Goal: Task Accomplishment & Management: Use online tool/utility

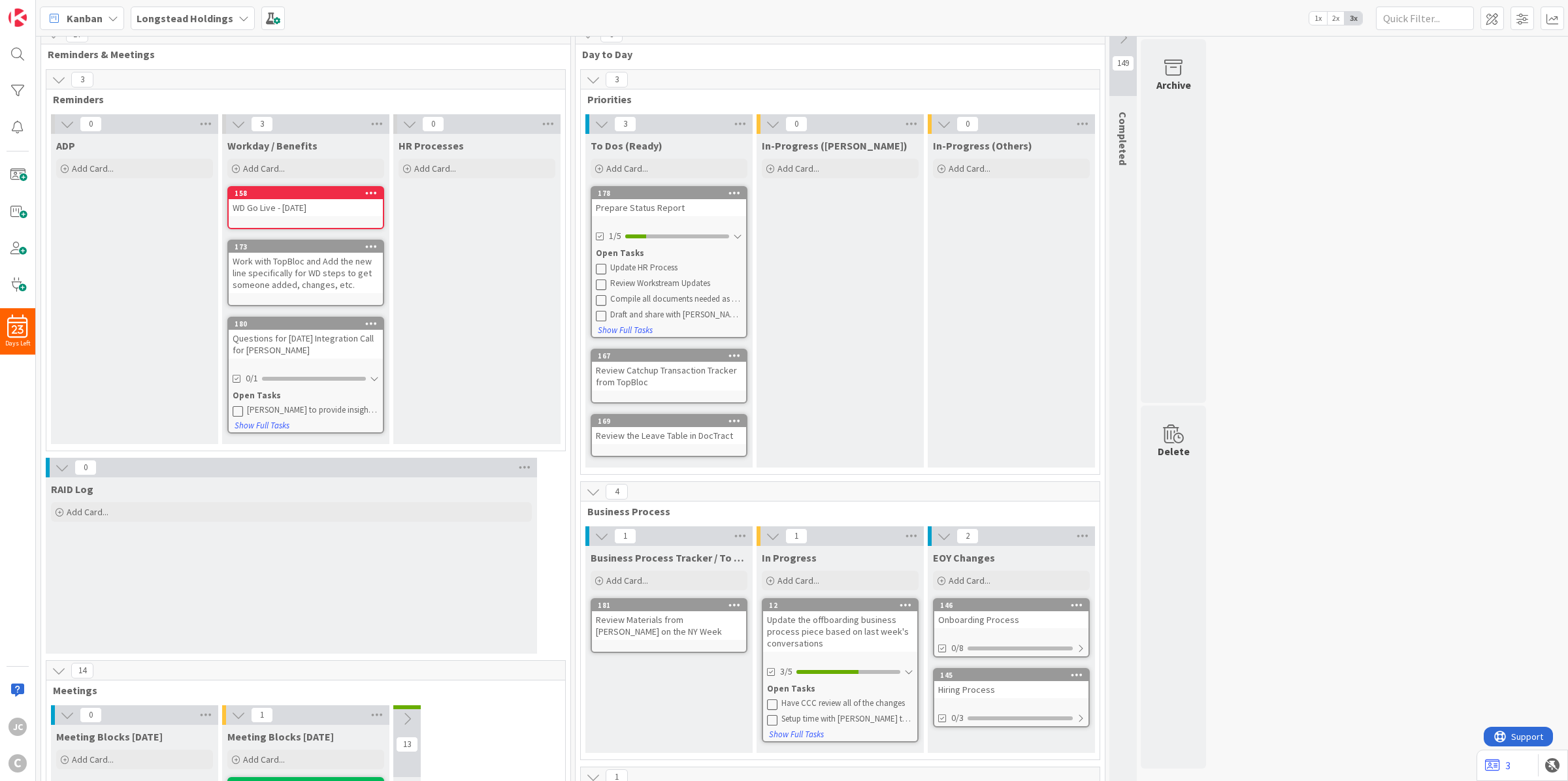
click at [318, 341] on div "Questions for [DATE] Integration Call for [PERSON_NAME]" at bounding box center [305, 344] width 154 height 29
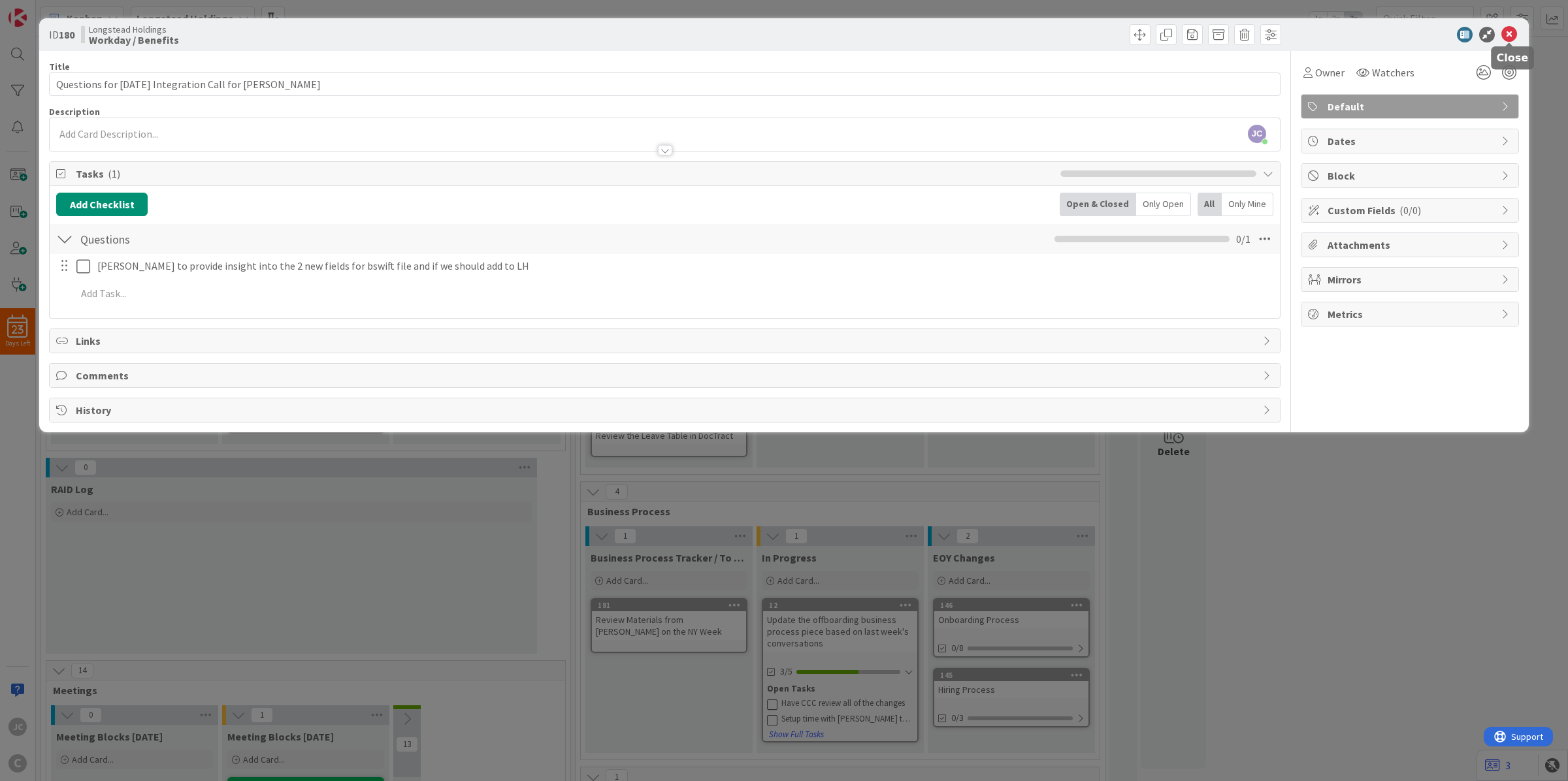
drag, startPoint x: 1510, startPoint y: 30, endPoint x: 1460, endPoint y: 46, distance: 52.5
click at [1510, 30] on icon at bounding box center [1509, 35] width 16 height 16
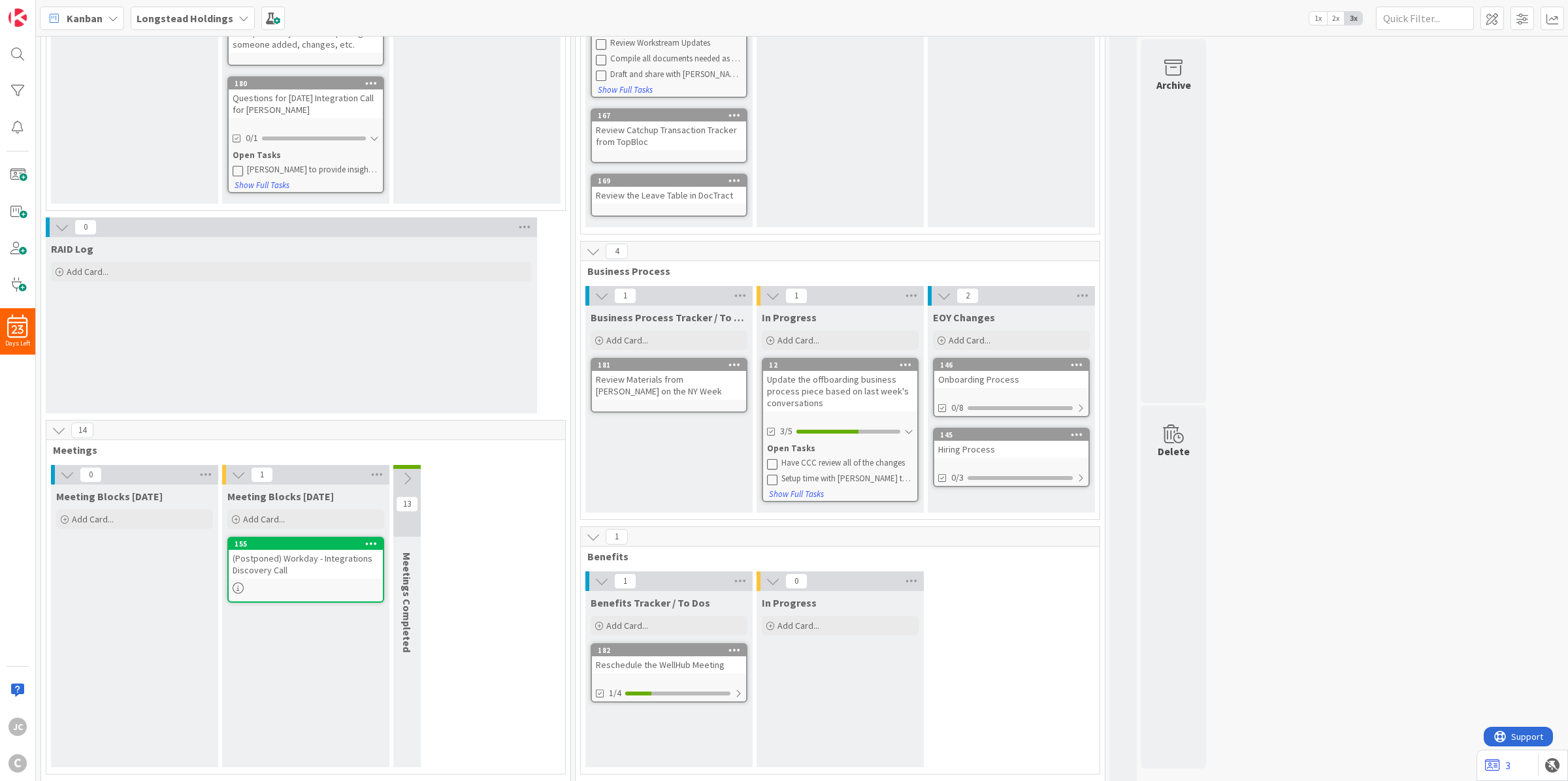
scroll to position [260, 0]
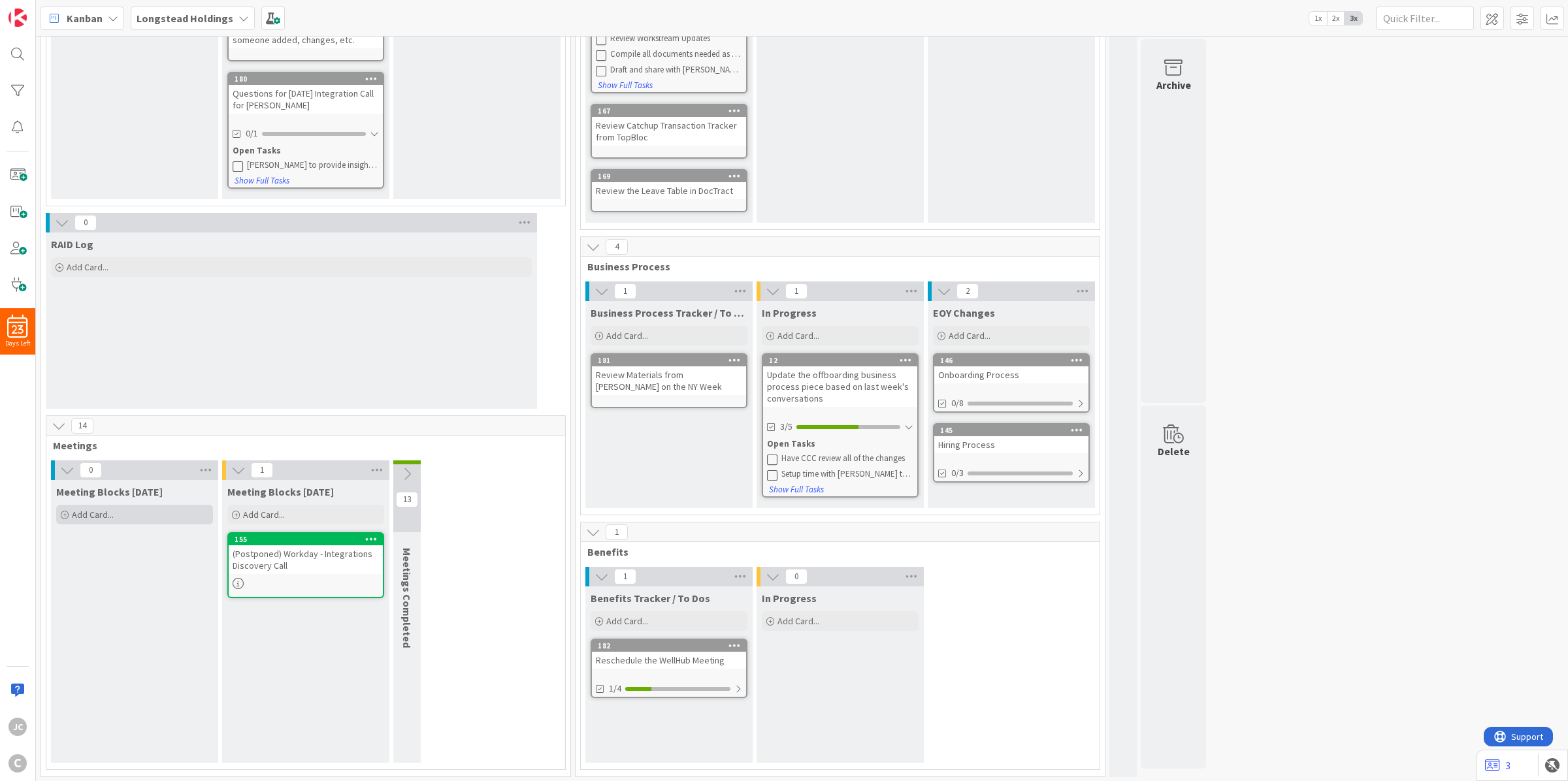
click at [158, 512] on div "Add Card..." at bounding box center [134, 514] width 157 height 20
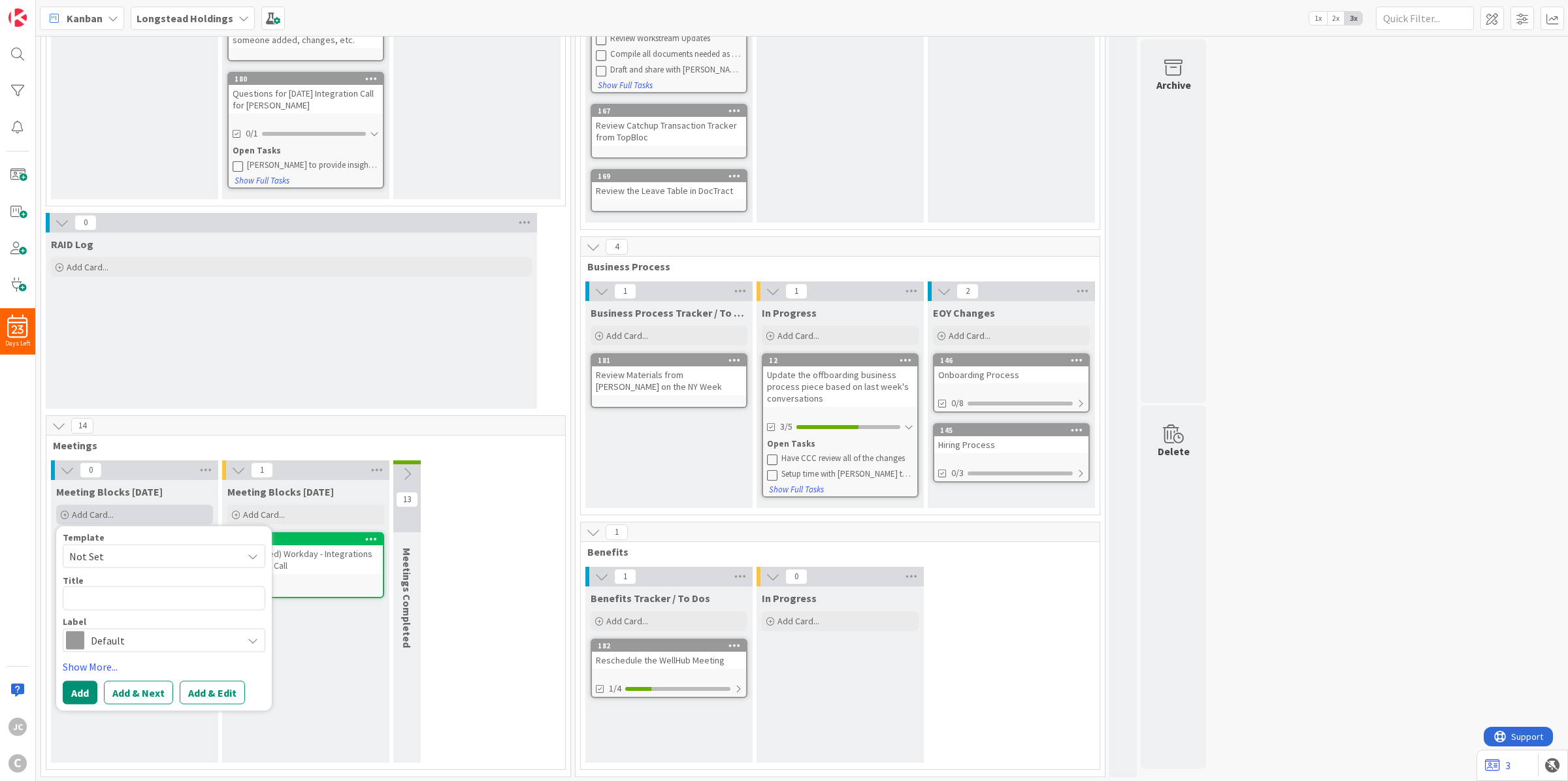
type textarea "W"
type textarea "x"
type textarea "We"
type textarea "x"
type textarea "Wee"
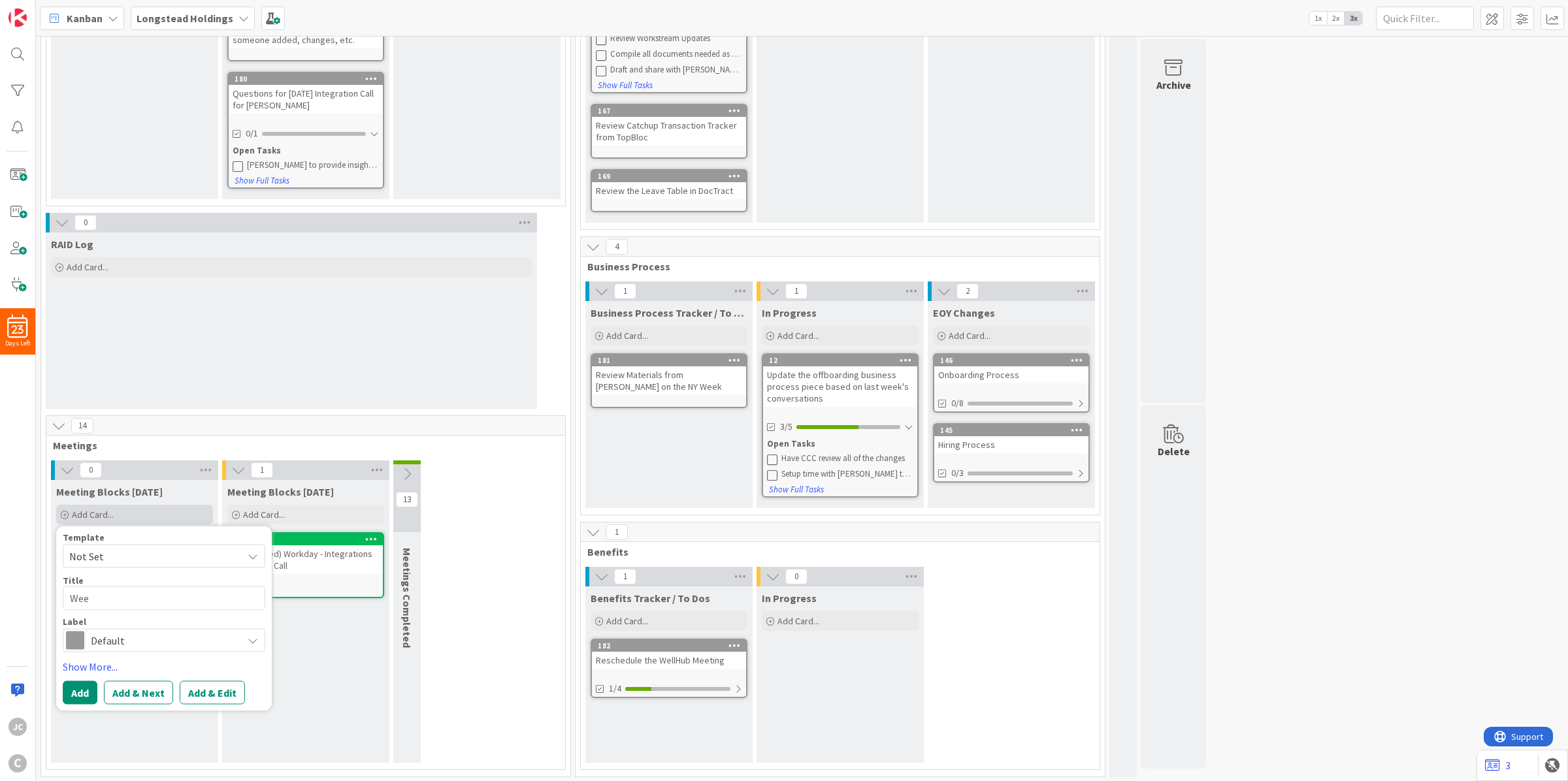
type textarea "x"
type textarea "Week"
type textarea "x"
type textarea "Weekly"
type textarea "x"
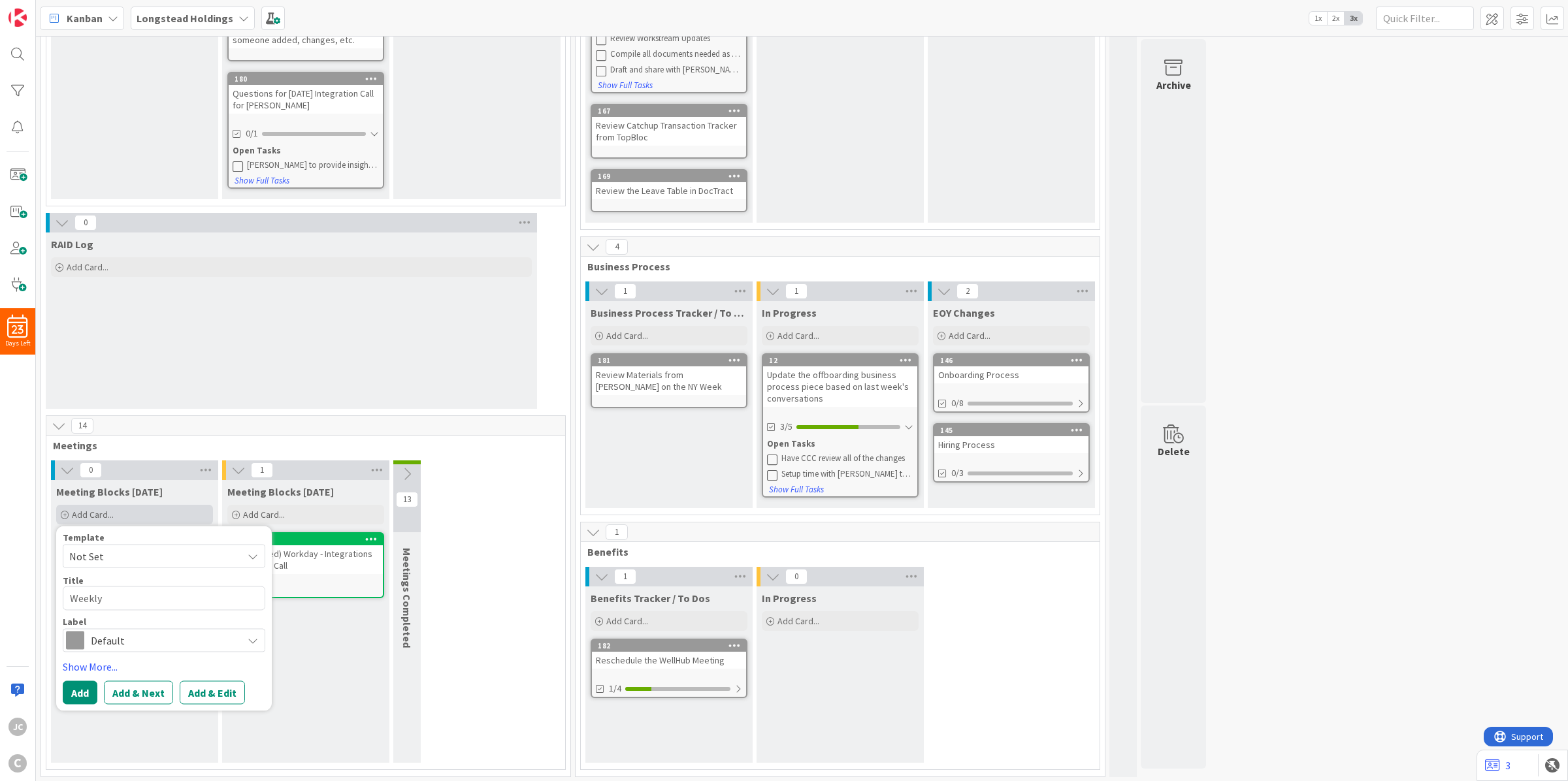
type textarea "Weekly"
type textarea "x"
type textarea "Weekly S"
type textarea "x"
type textarea "Weekly St"
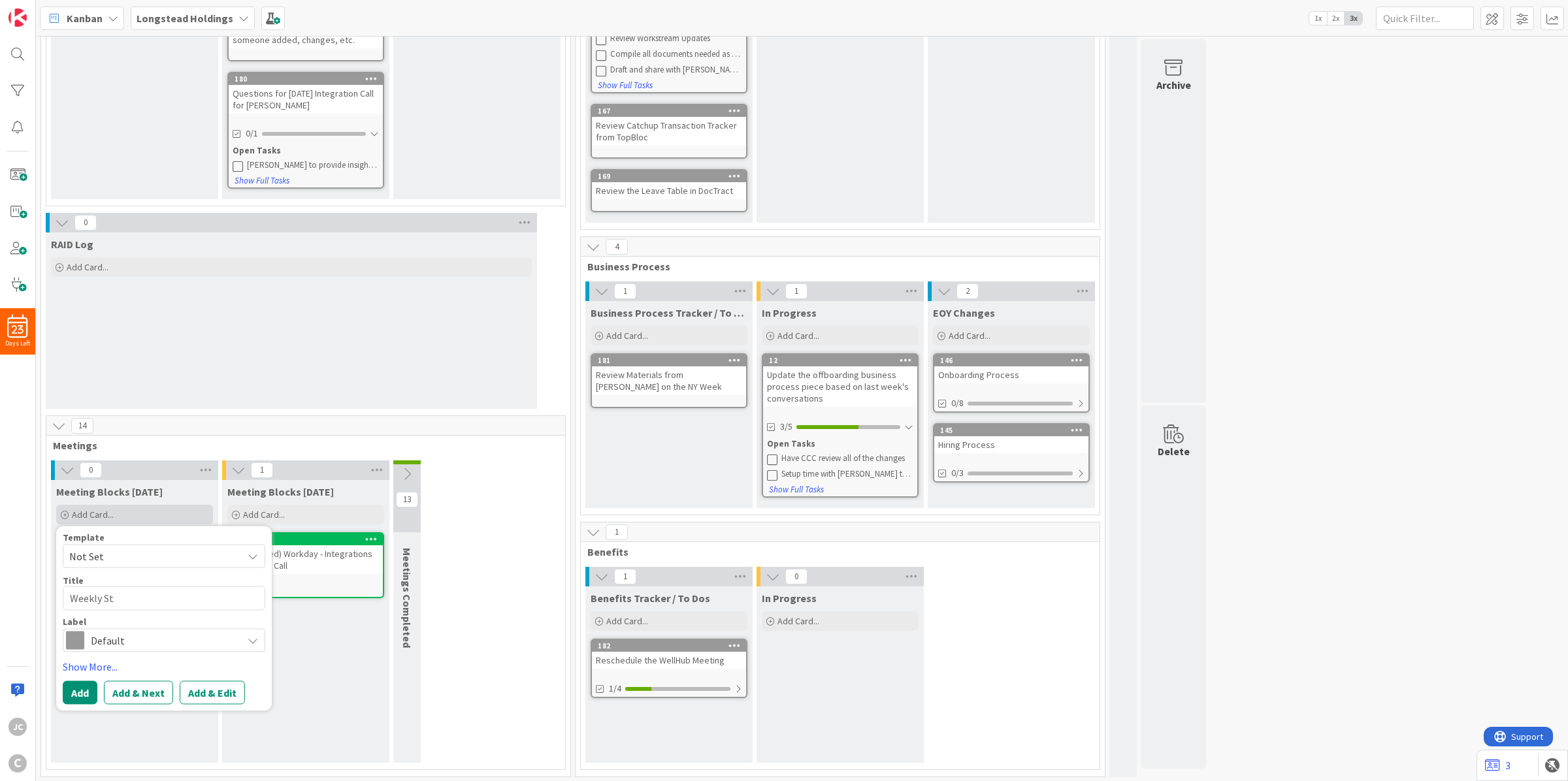
type textarea "x"
type textarea "Weekly Sta"
type textarea "x"
type textarea "Weekly Stat"
type textarea "x"
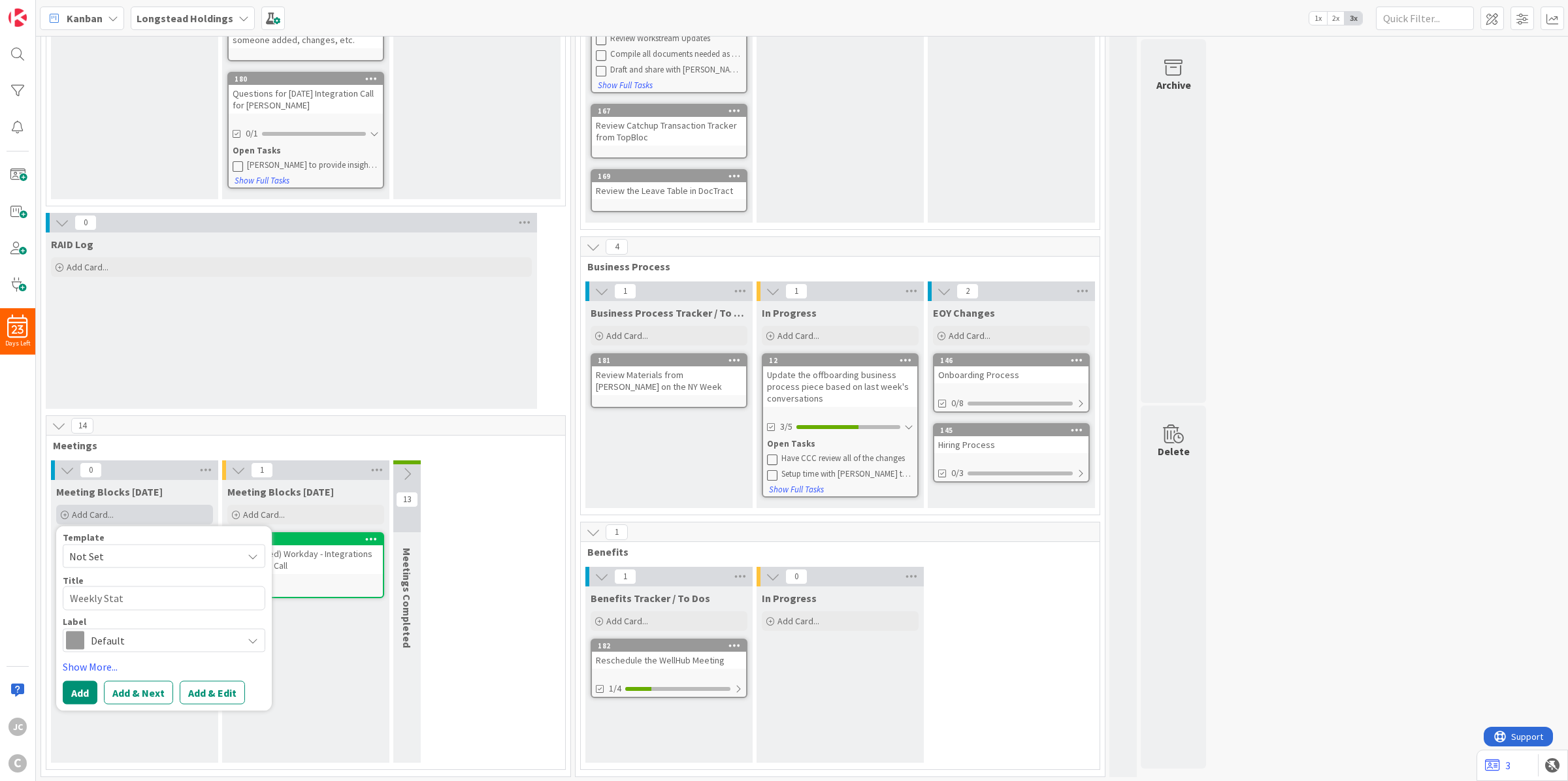
type textarea "Weekly Statu"
type textarea "x"
type textarea "Weekly Status"
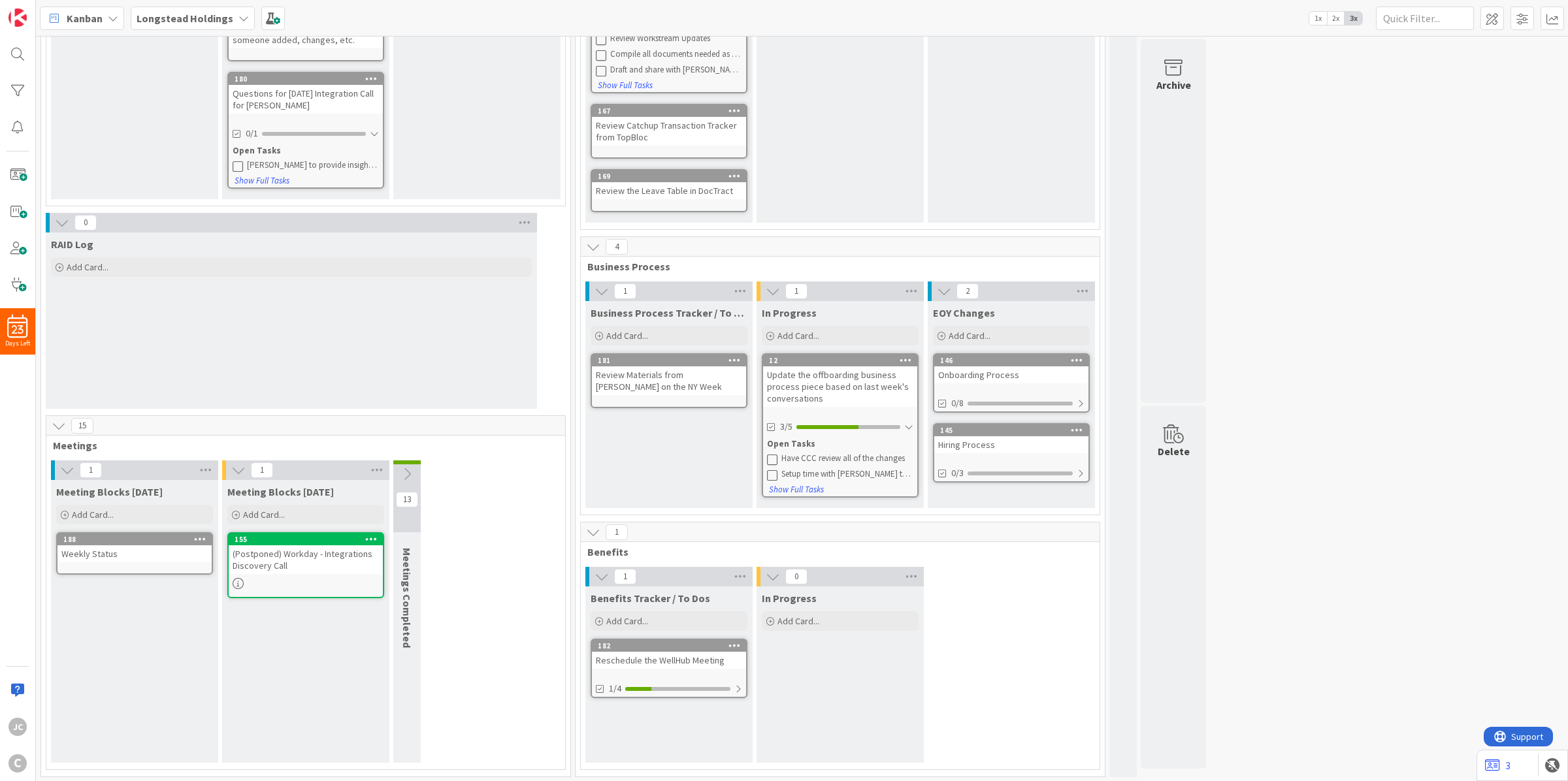
click at [203, 535] on icon at bounding box center [200, 539] width 13 height 9
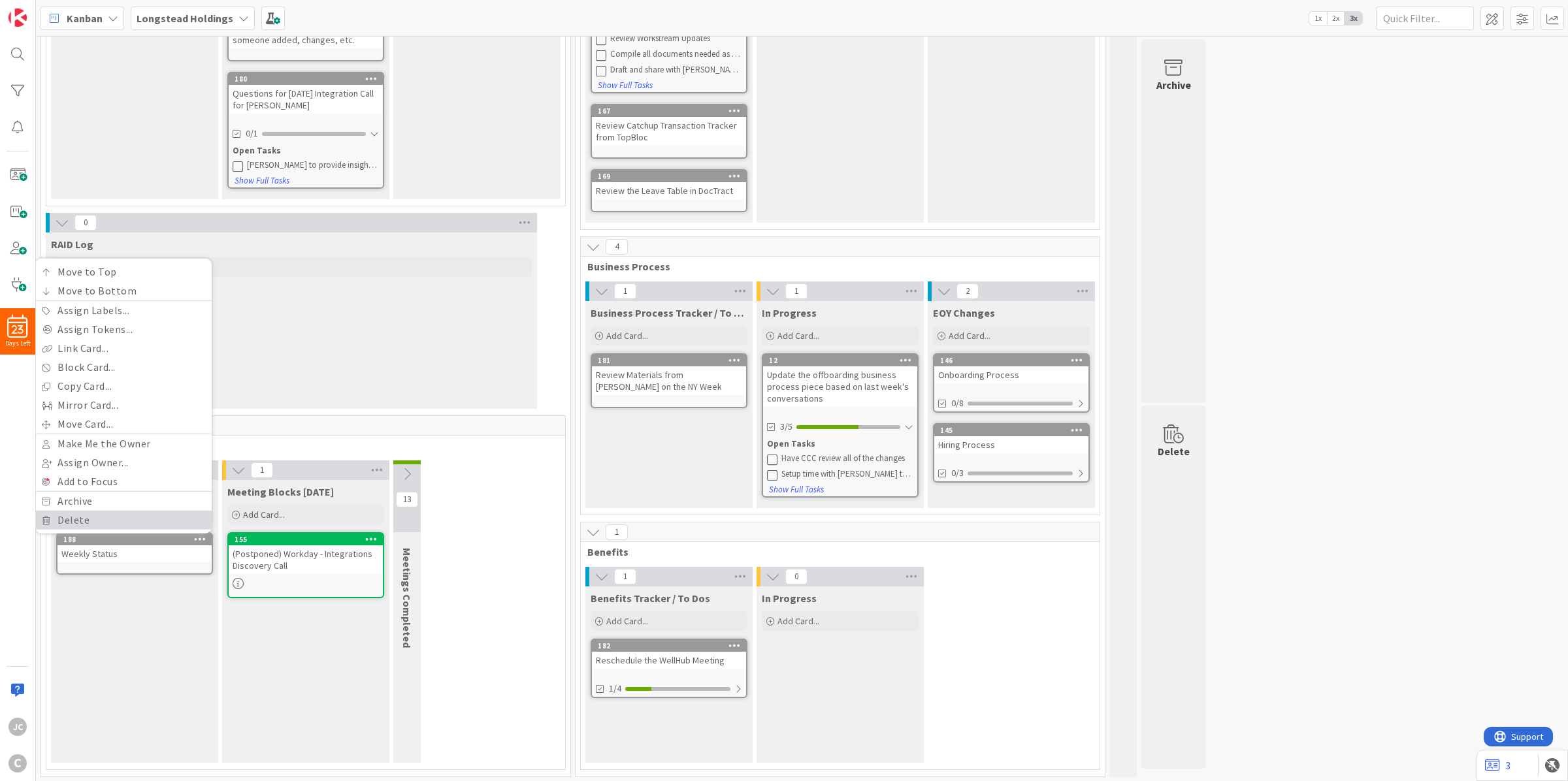
click at [165, 514] on link "Delete" at bounding box center [123, 520] width 176 height 19
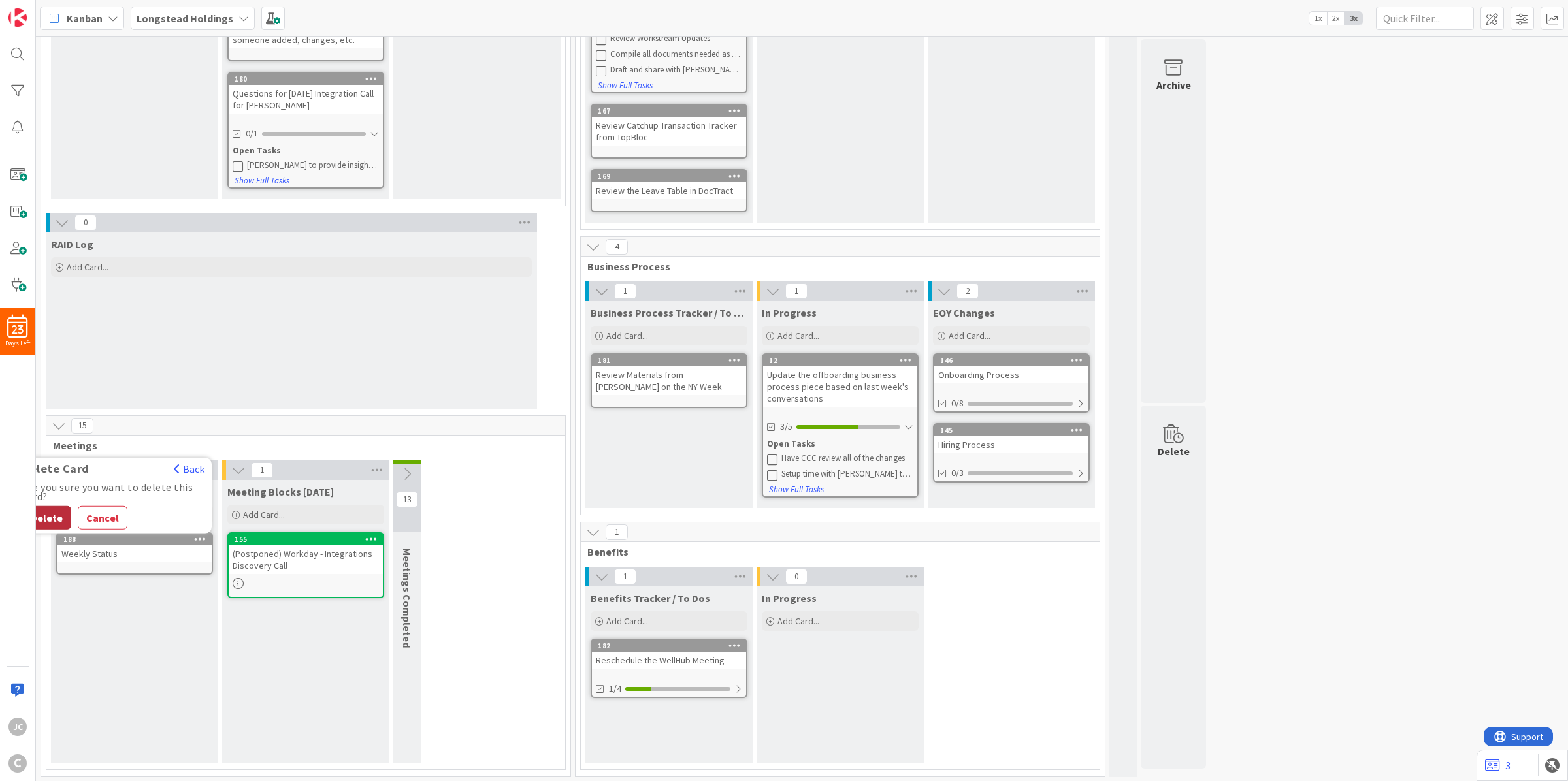
click at [52, 512] on button "Delete" at bounding box center [47, 518] width 49 height 24
click at [341, 374] on div "RAID Log Add Card..." at bounding box center [291, 320] width 491 height 176
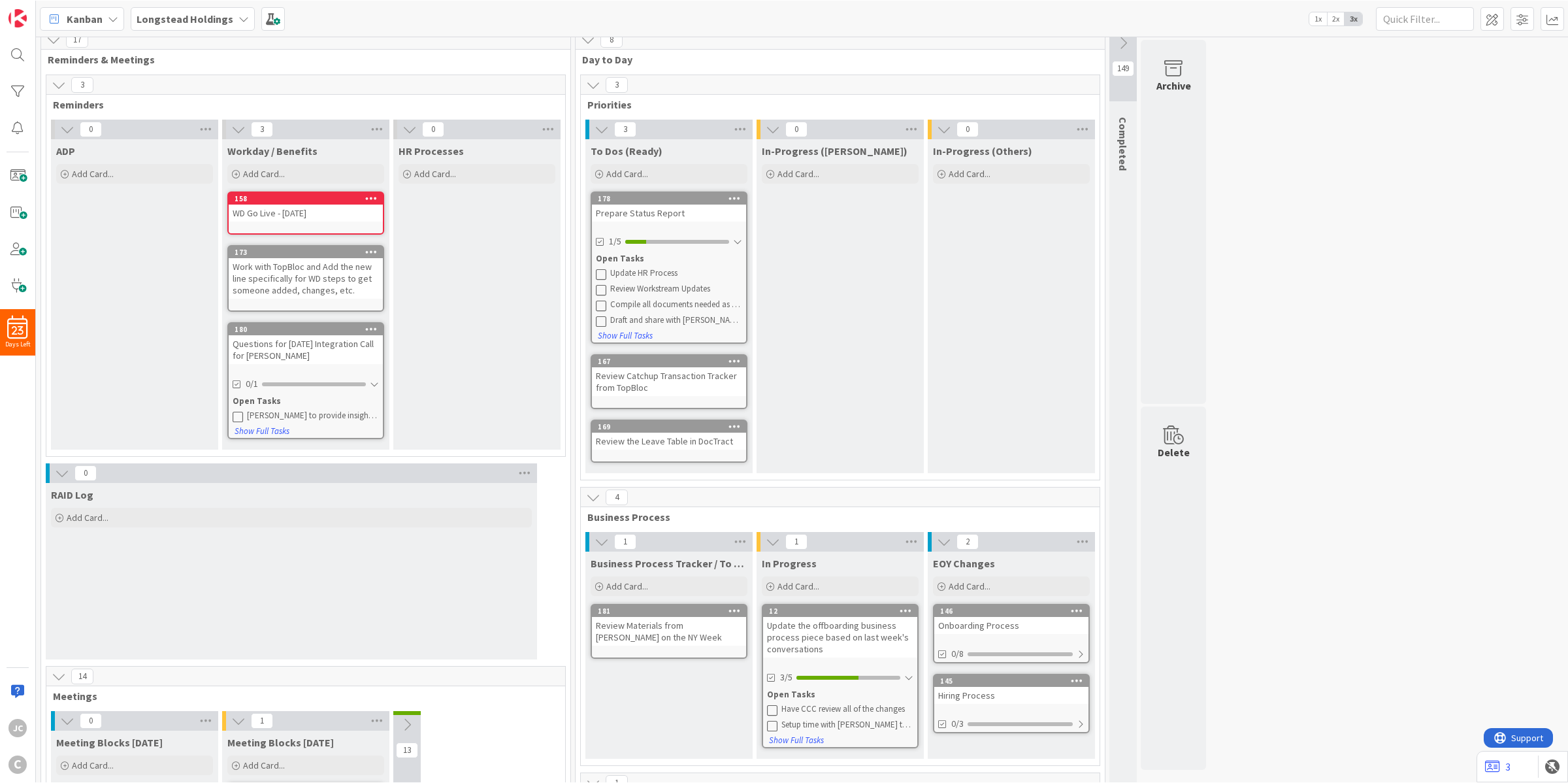
scroll to position [0, 0]
